Goal: Task Accomplishment & Management: Manage account settings

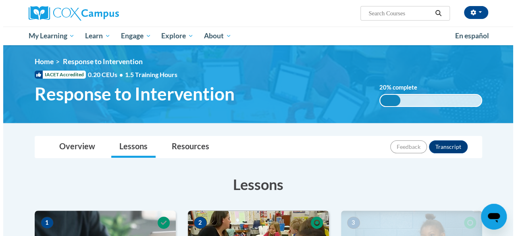
scroll to position [161, 0]
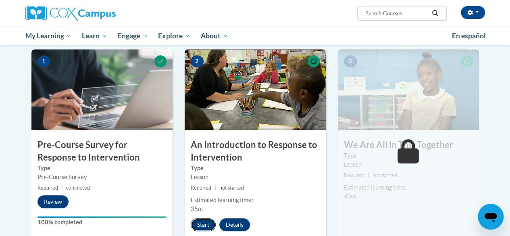
click at [203, 224] on button "Start" at bounding box center [203, 224] width 25 height 13
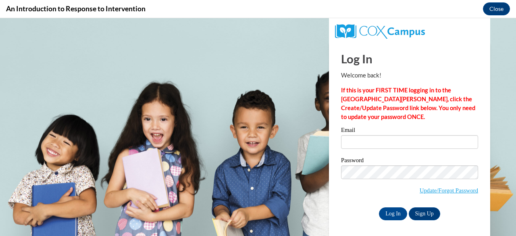
scroll to position [0, 0]
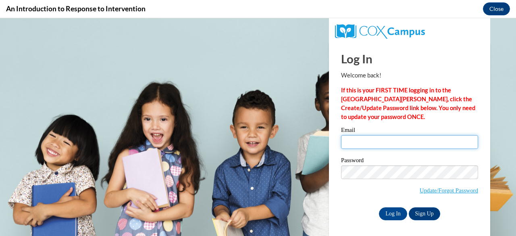
drag, startPoint x: 349, startPoint y: 141, endPoint x: 352, endPoint y: 146, distance: 5.5
click at [349, 141] on input "Email" at bounding box center [409, 142] width 137 height 14
type input "[EMAIL_ADDRESS][DOMAIN_NAME]"
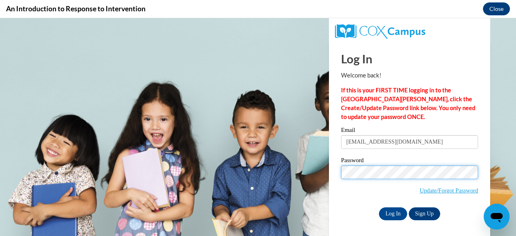
click at [379, 207] on input "Log In" at bounding box center [393, 213] width 28 height 13
